Goal: Check status: Check status

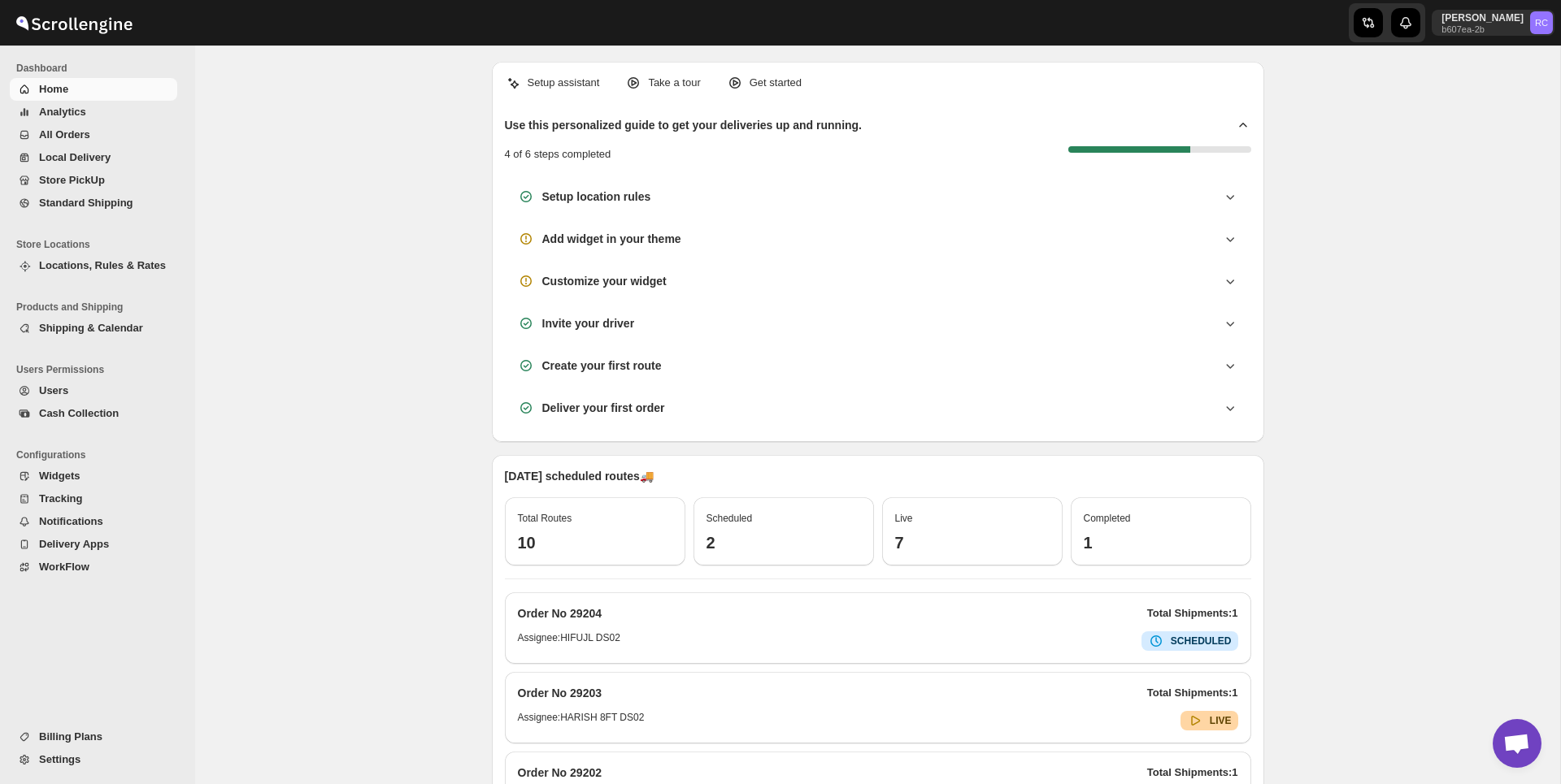
click at [440, 378] on div "Setup assistant Take a tour Get started Use this personalized guide to get your…" at bounding box center [878, 594] width 1365 height 1097
click at [72, 129] on span "All Orders" at bounding box center [64, 134] width 51 height 13
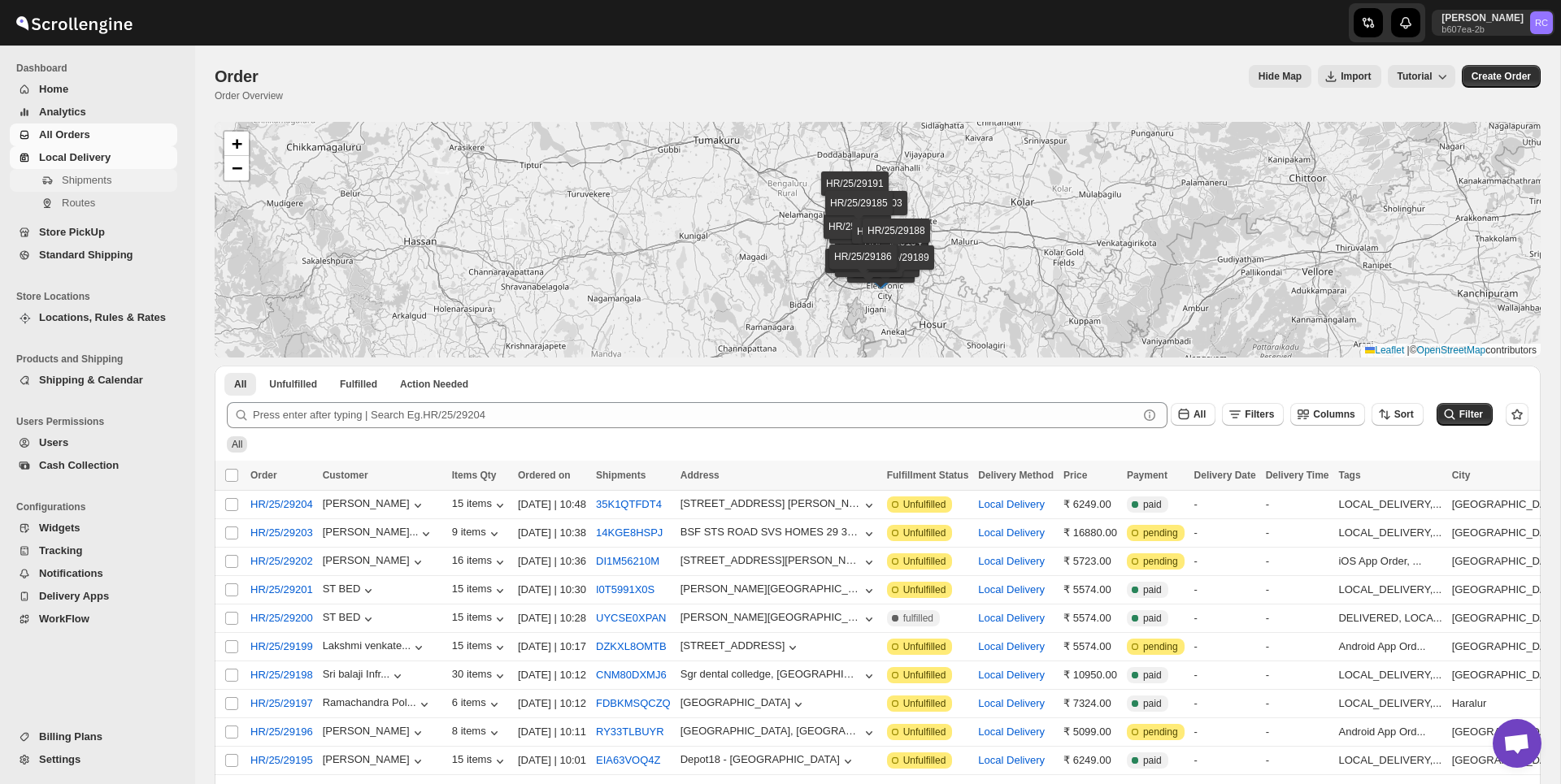
click at [111, 184] on span "Shipments" at bounding box center [87, 180] width 50 height 13
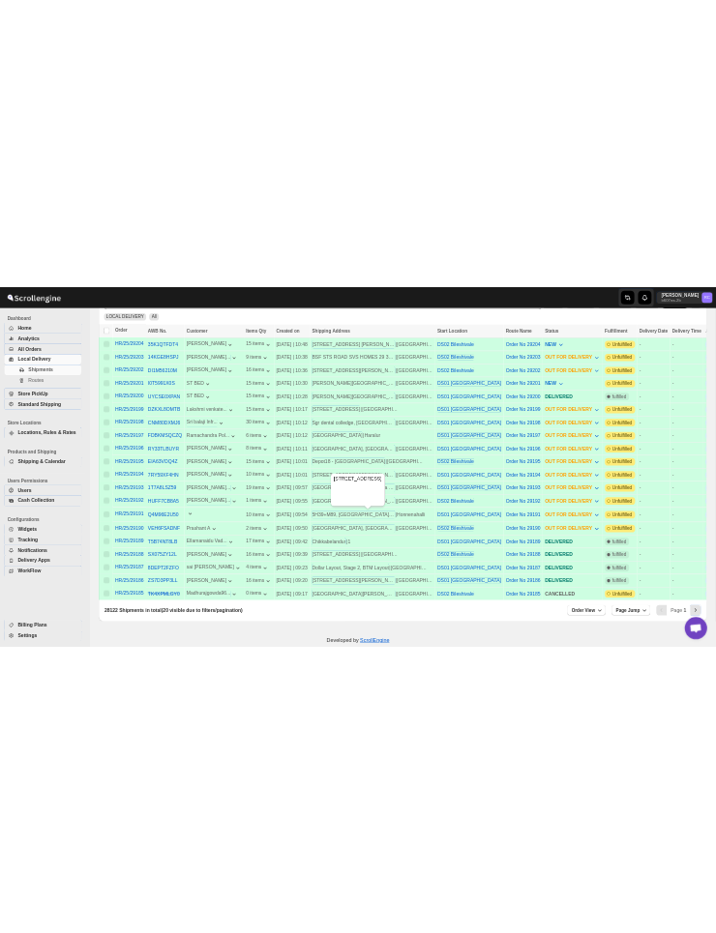
scroll to position [462, 0]
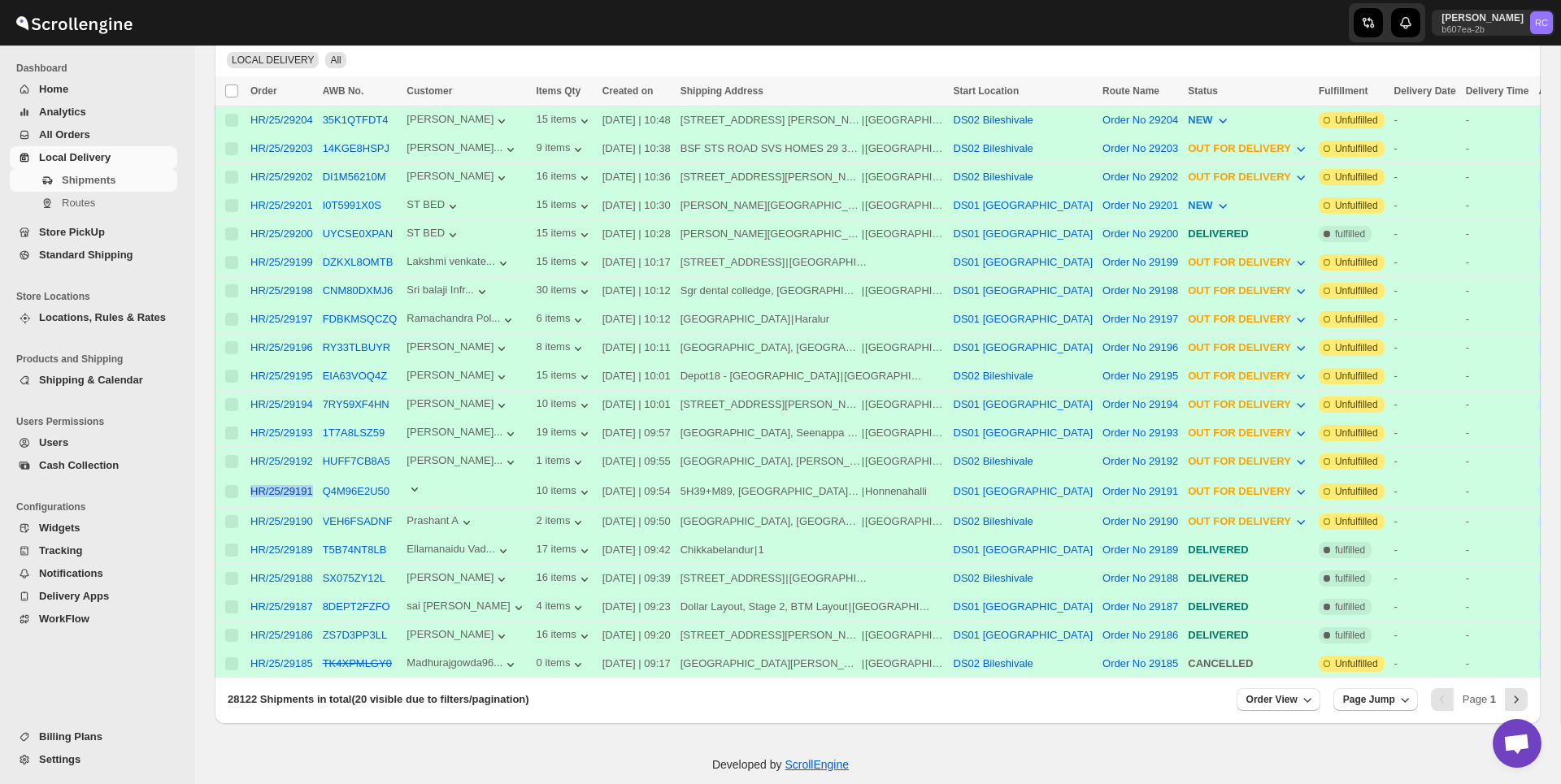
drag, startPoint x: 317, startPoint y: 494, endPoint x: 250, endPoint y: 493, distance: 67.0
click at [250, 493] on td "HR/25/29191" at bounding box center [282, 492] width 72 height 32
copy div "HR/25/29191"
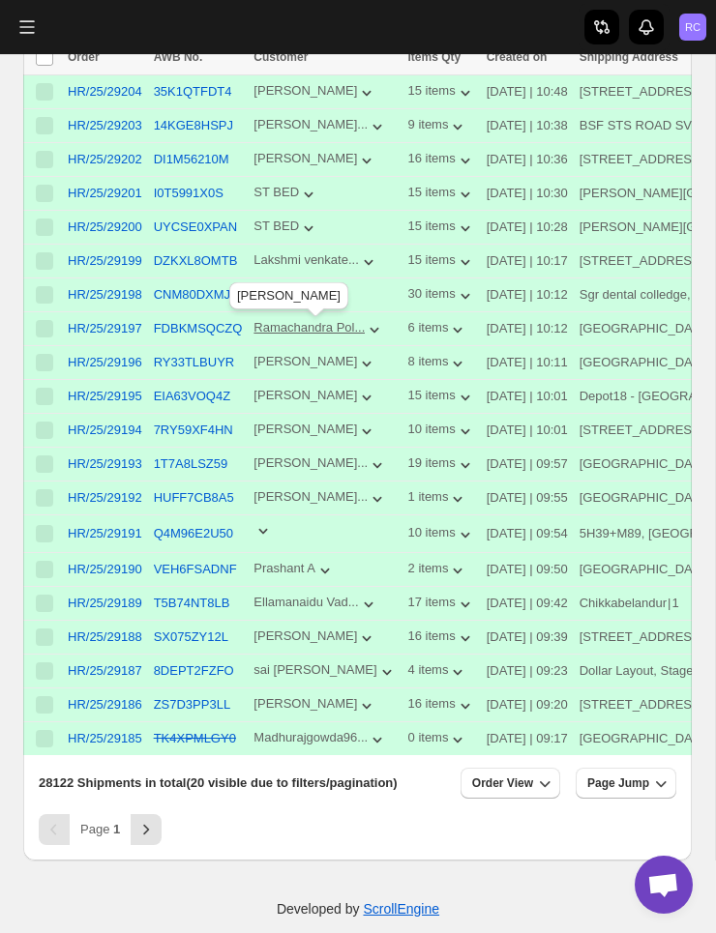
scroll to position [582, 0]
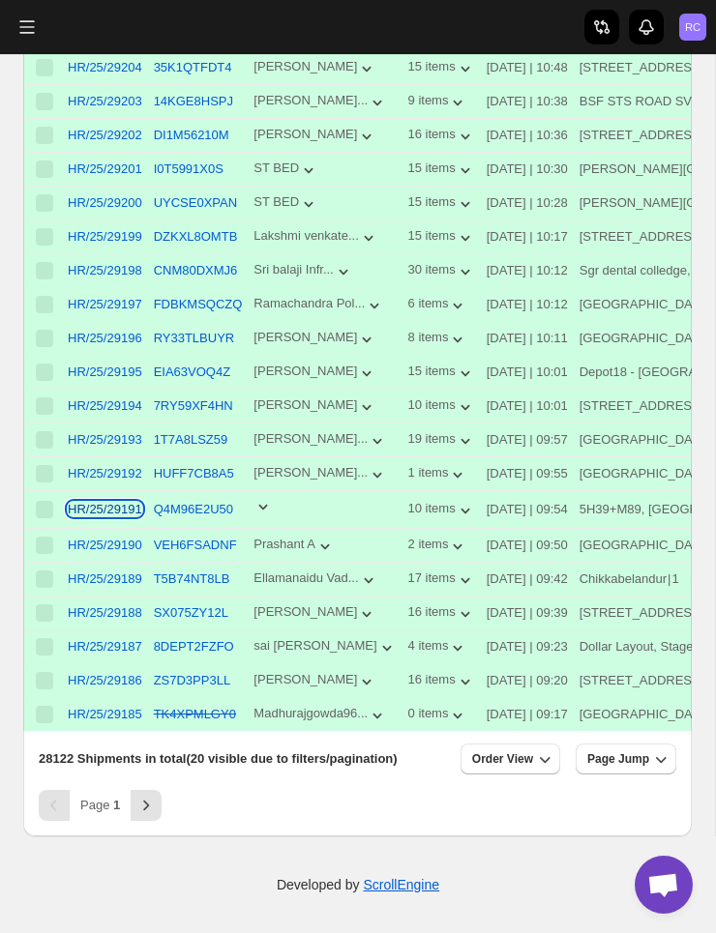
click at [118, 502] on div "HR/25/29191" at bounding box center [105, 509] width 74 height 15
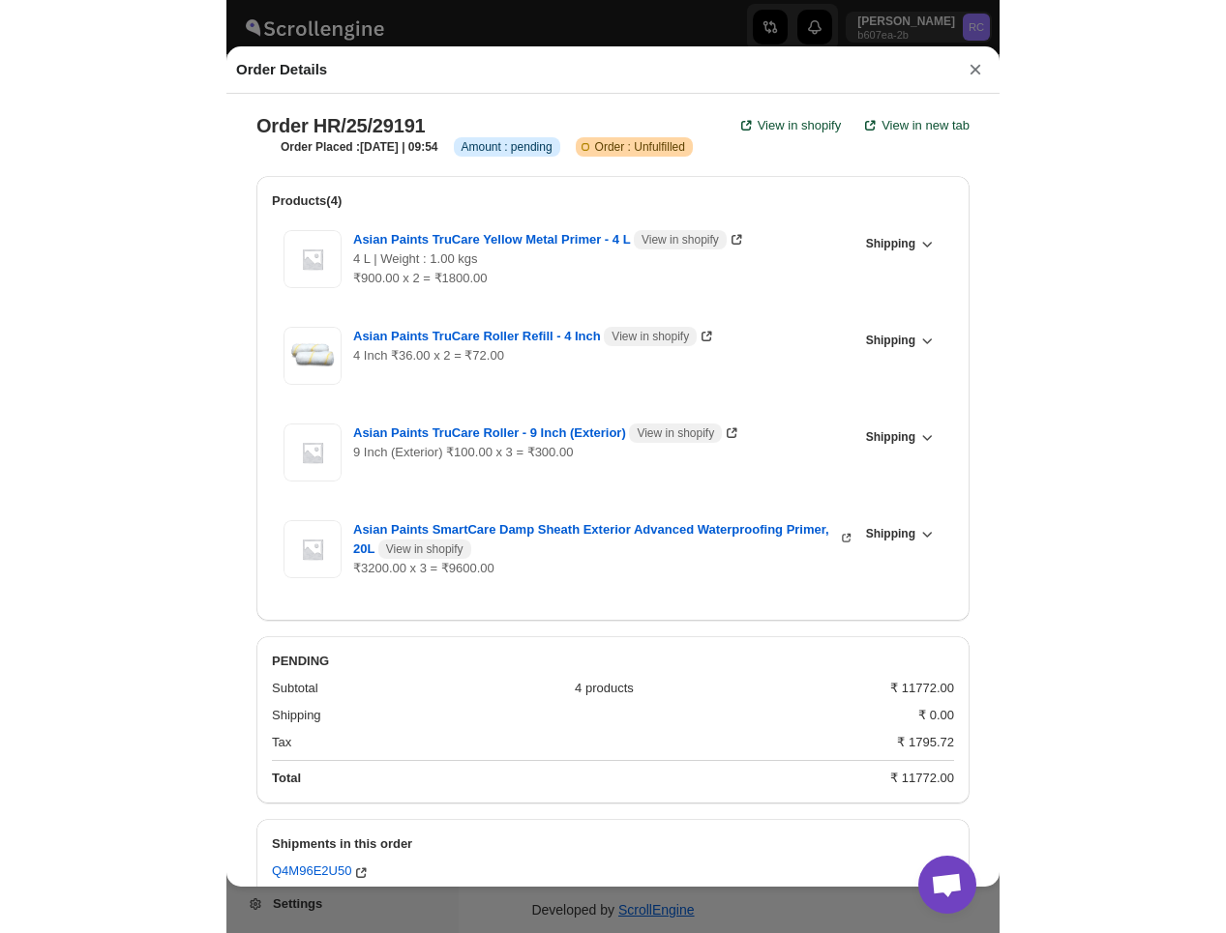
scroll to position [487, 0]
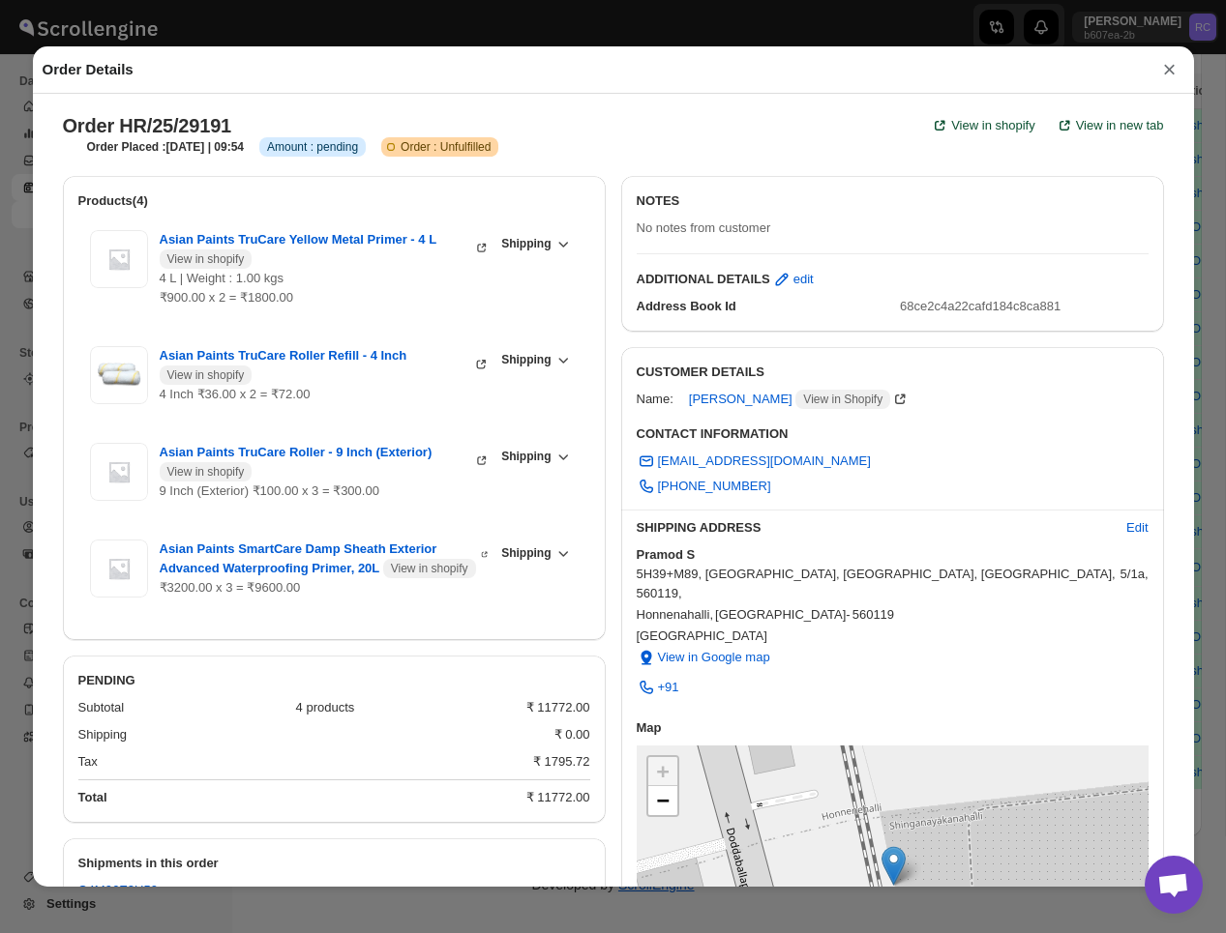
click at [1167, 75] on button "×" at bounding box center [1168, 69] width 29 height 27
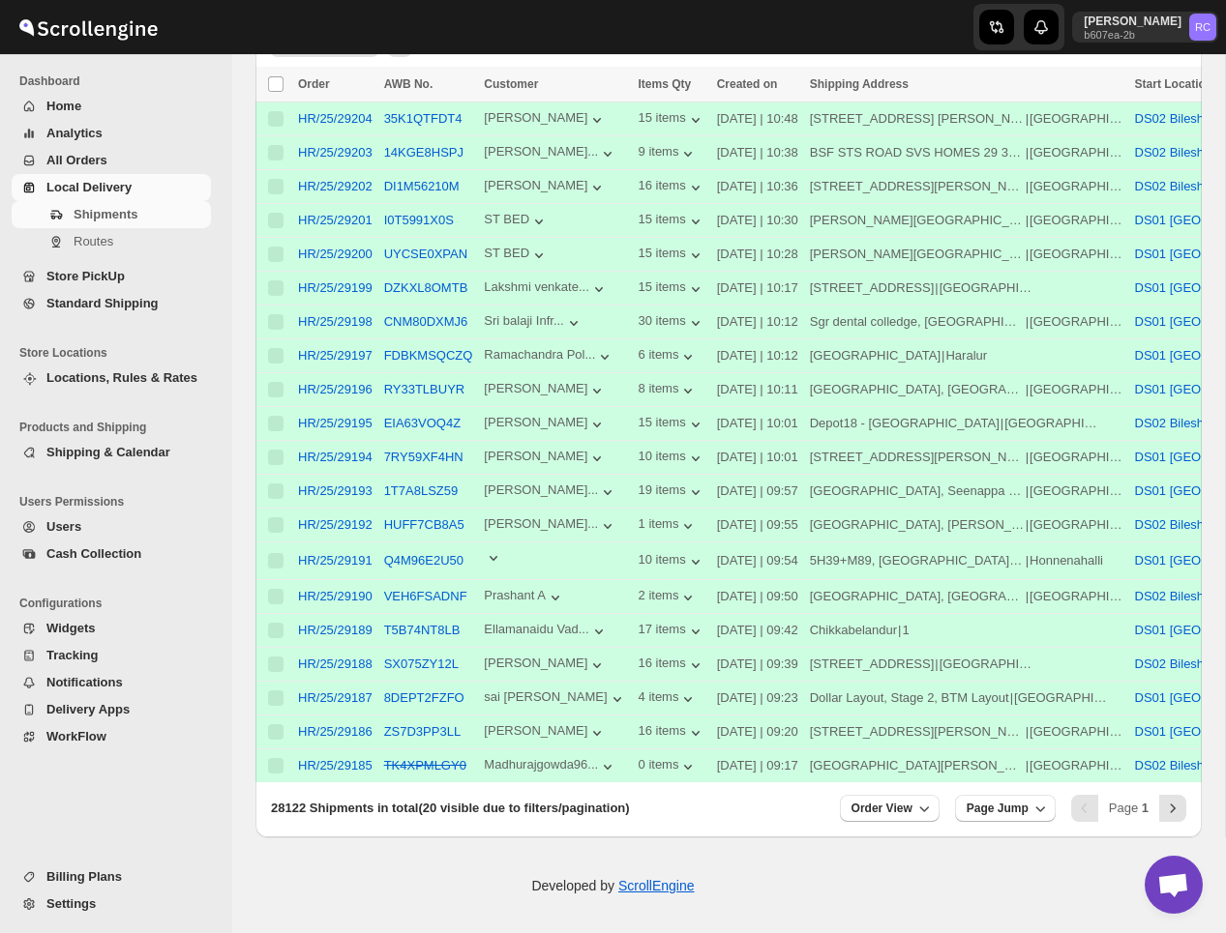
scroll to position [494, 0]
